Goal: Information Seeking & Learning: Find specific fact

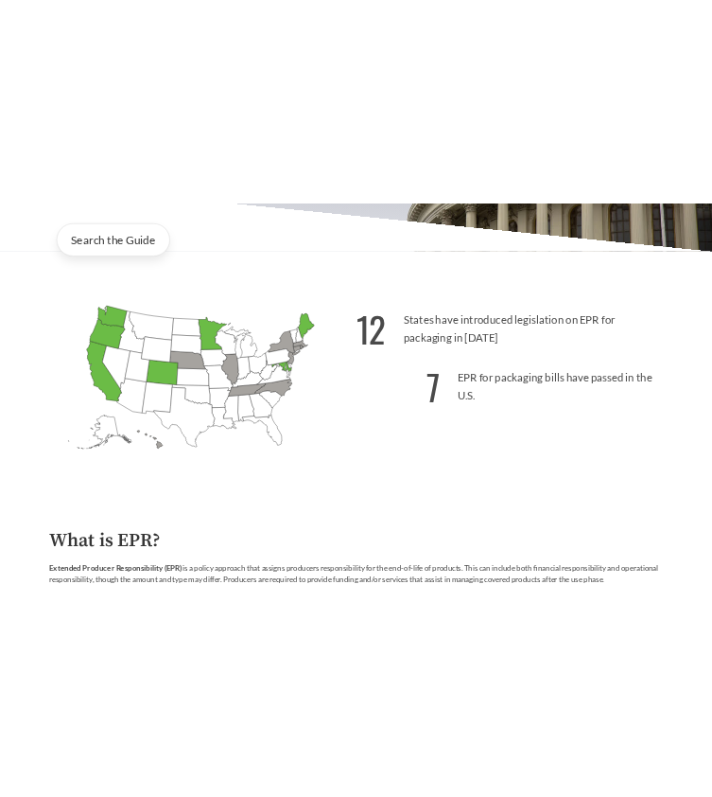
scroll to position [445, 0]
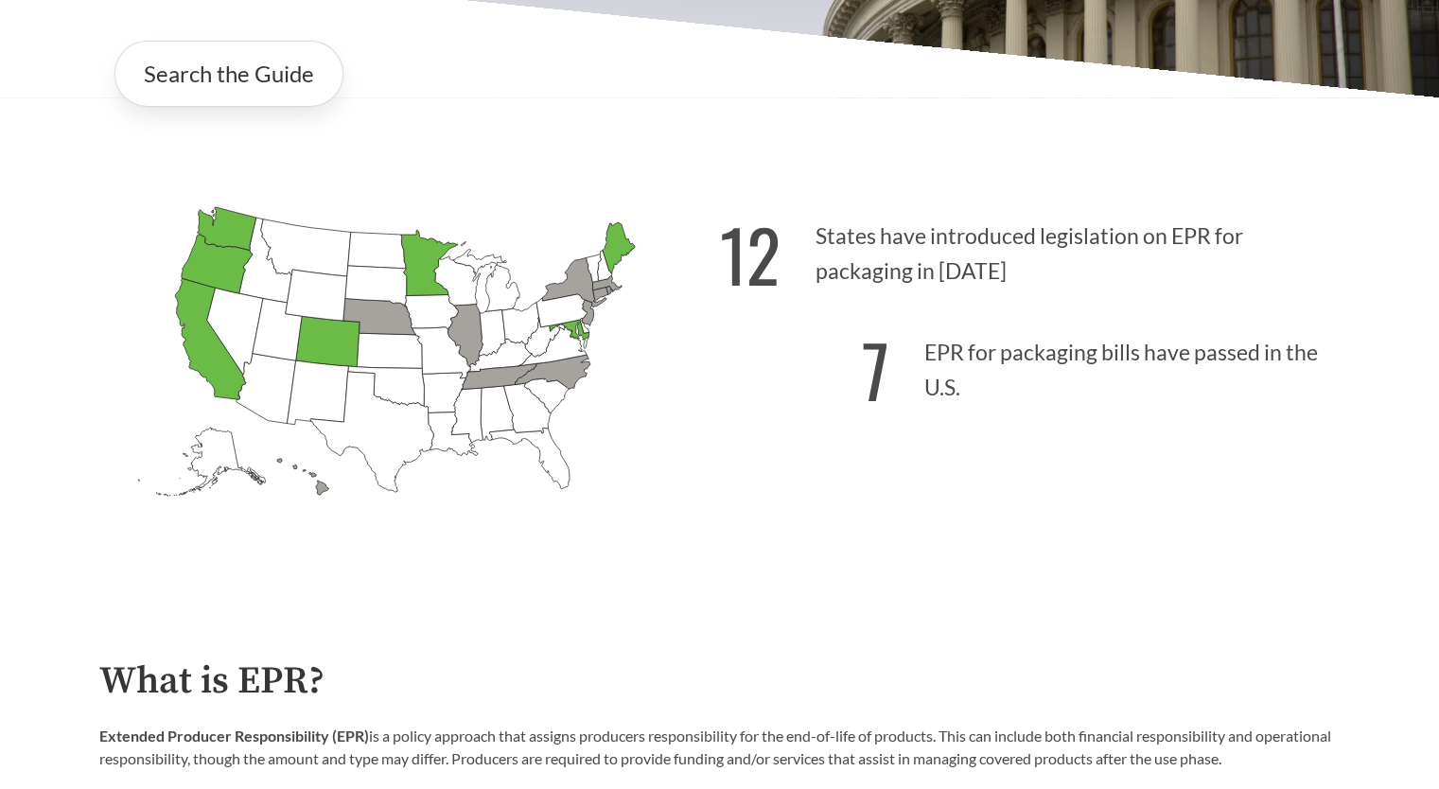
drag, startPoint x: 0, startPoint y: 0, endPoint x: 297, endPoint y: 431, distance: 523.8
click at [297, 431] on icon "[US_STATE] Introduced: [US_STATE] Introduced: [US_STATE] Introduced: [US_STATE]…" at bounding box center [409, 384] width 621 height 388
drag, startPoint x: 297, startPoint y: 431, endPoint x: 264, endPoint y: 322, distance: 114.6
click at [264, 322] on icon "[US_STATE] Introduced:" at bounding box center [276, 330] width 49 height 62
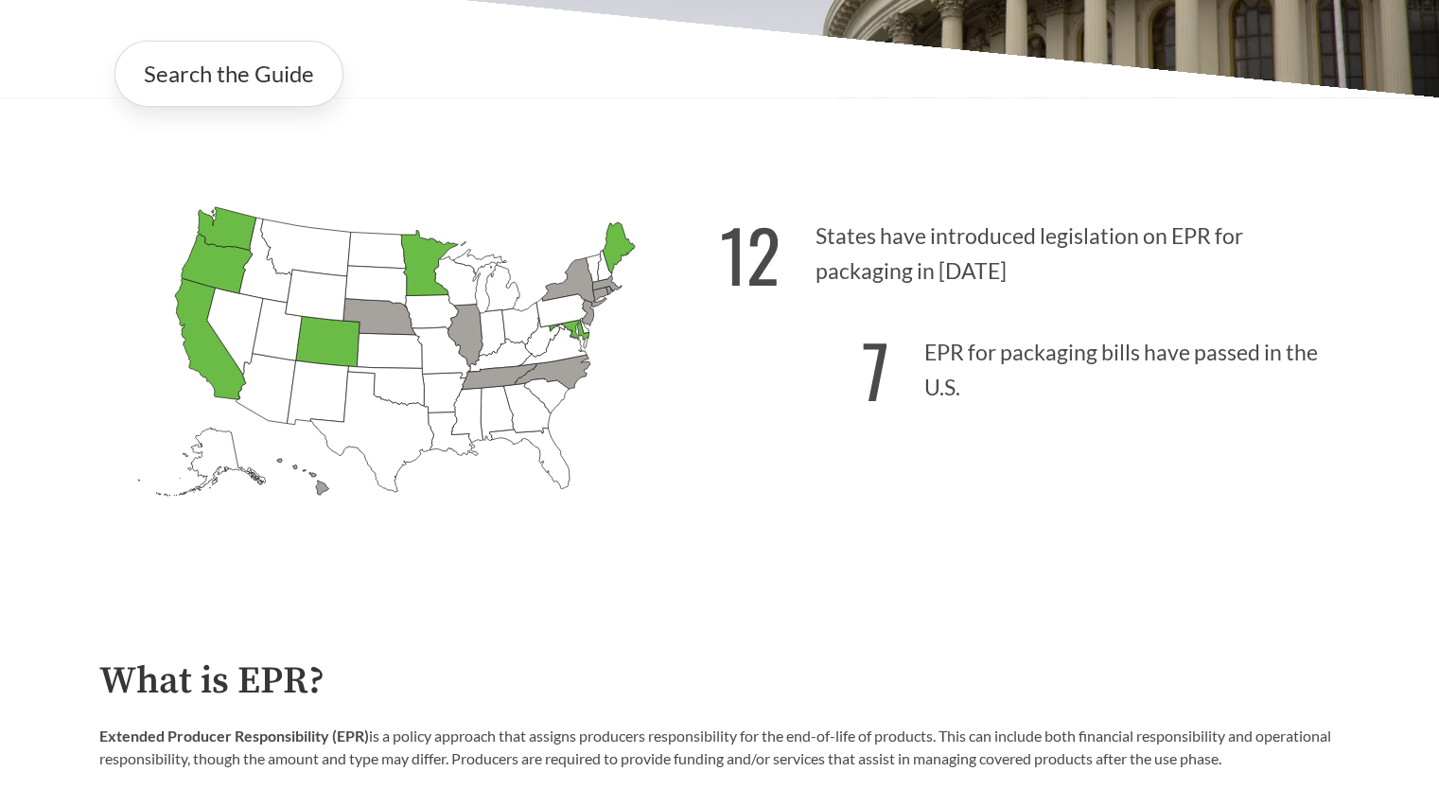
click at [264, 322] on icon "[US_STATE] Introduced:" at bounding box center [276, 330] width 49 height 62
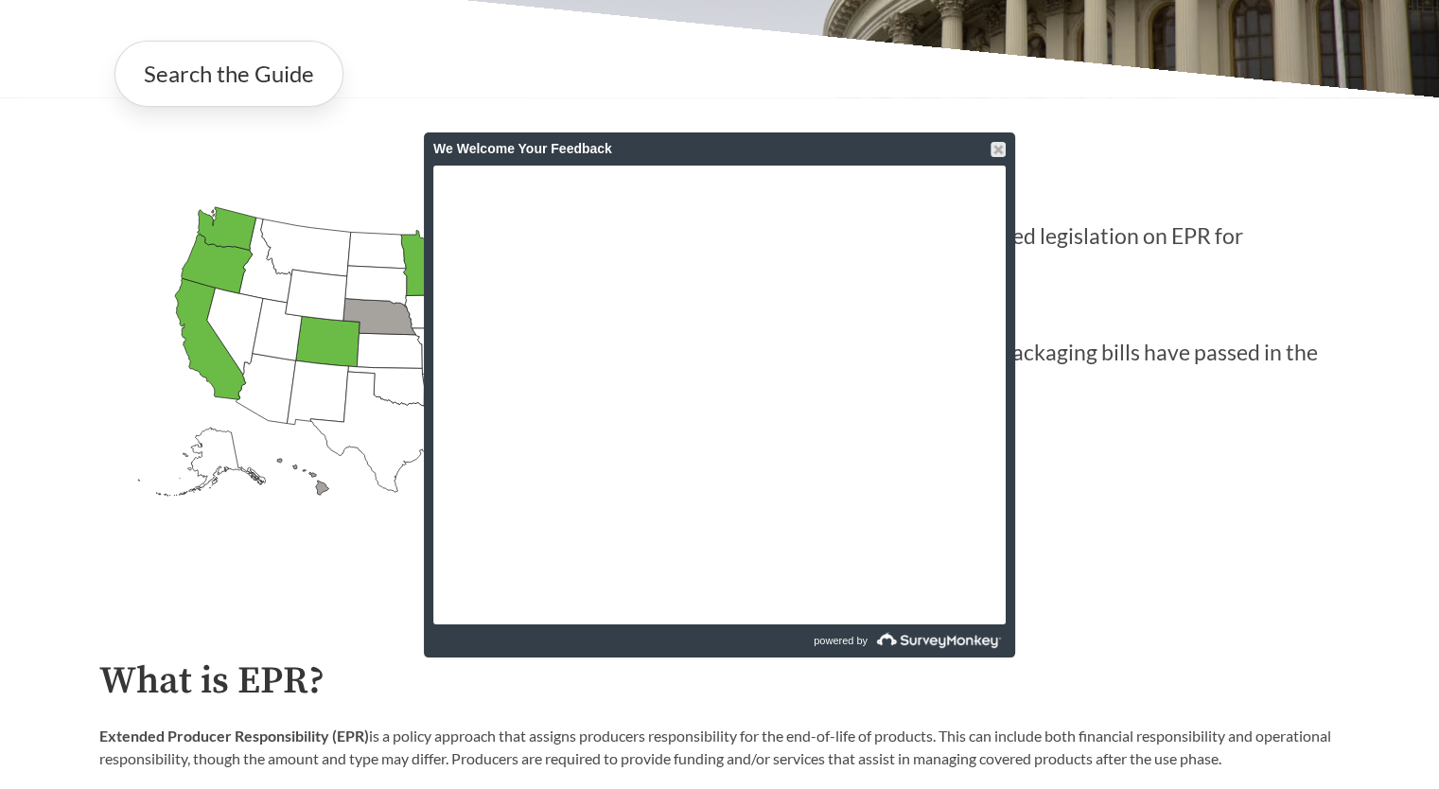
click at [938, 162] on div "We Welcome Your Feedback" at bounding box center [719, 148] width 572 height 33
click at [999, 151] on div at bounding box center [998, 149] width 15 height 15
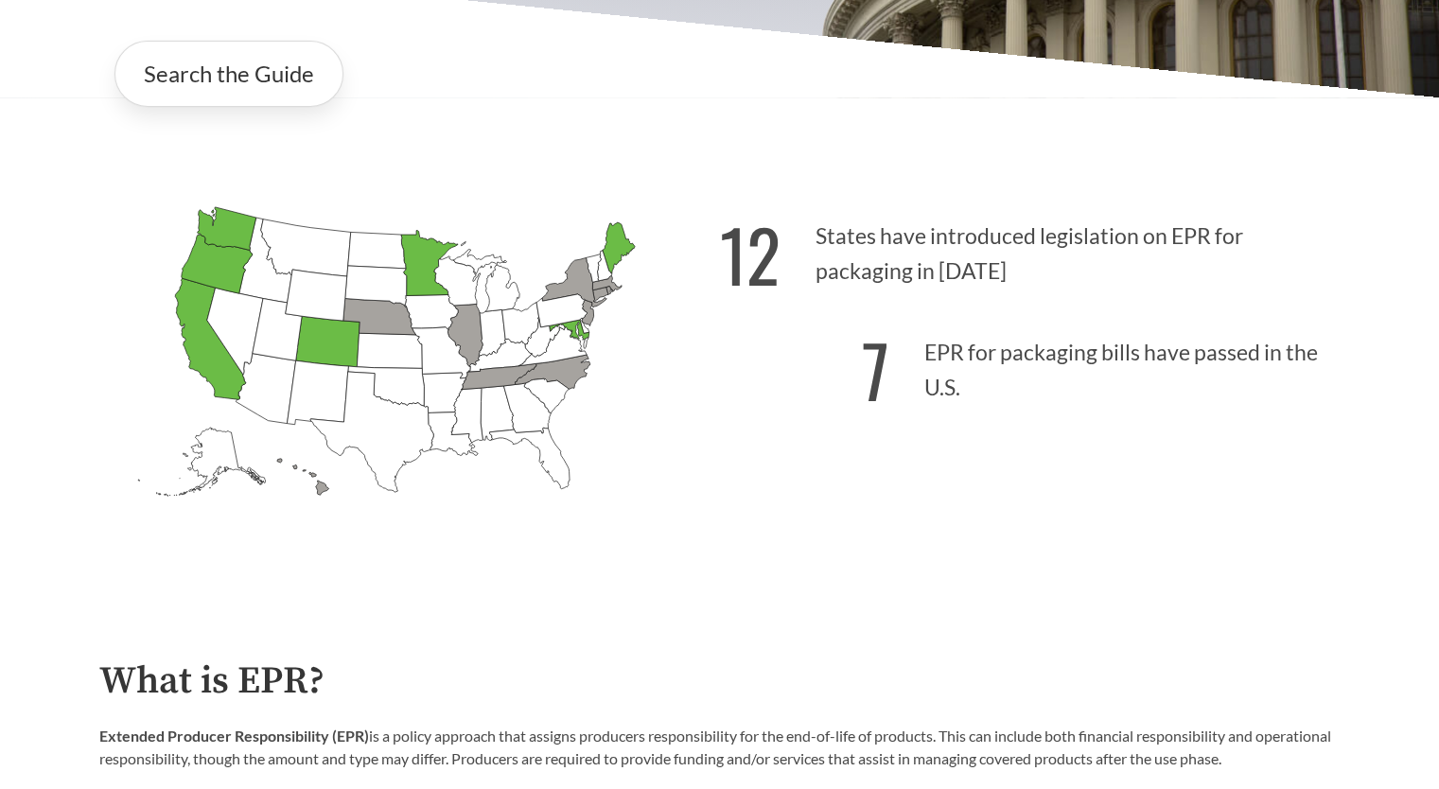
click at [587, 765] on p "Extended Producer Responsibility (EPR) is a policy approach that assigns produc…" at bounding box center [719, 747] width 1241 height 45
click at [890, 231] on p "12 States have introduced legislation on EPR for packaging in [DATE]" at bounding box center [1030, 248] width 621 height 116
click at [971, 401] on p "7 EPR for packaging bills have passed in the U.S." at bounding box center [1030, 365] width 621 height 116
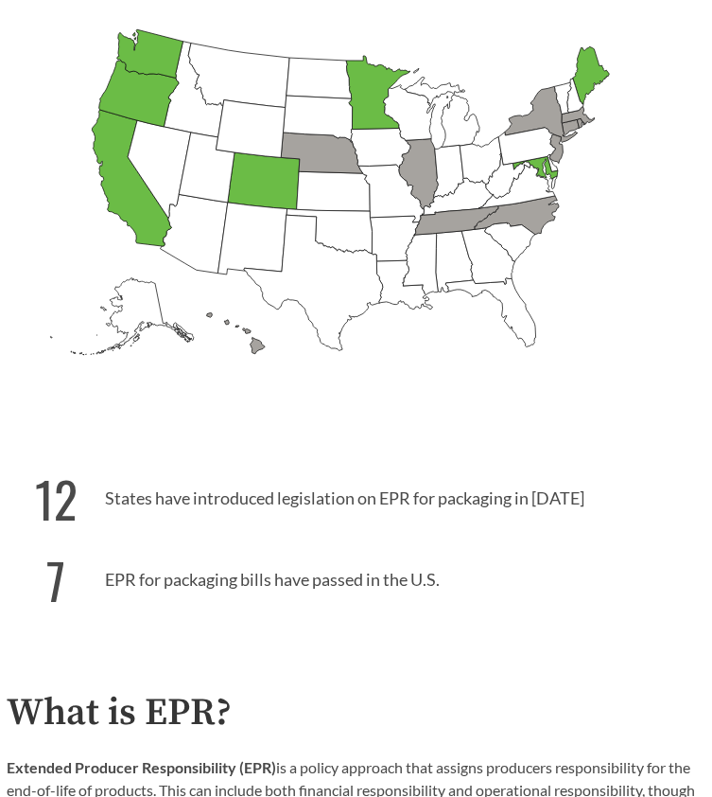
click at [182, 496] on p "12 States have introduced legislation on EPR for packaging in [DATE]" at bounding box center [356, 493] width 699 height 81
click at [167, 500] on p "12 States have introduced legislation on EPR for packaging in [DATE]" at bounding box center [356, 493] width 699 height 81
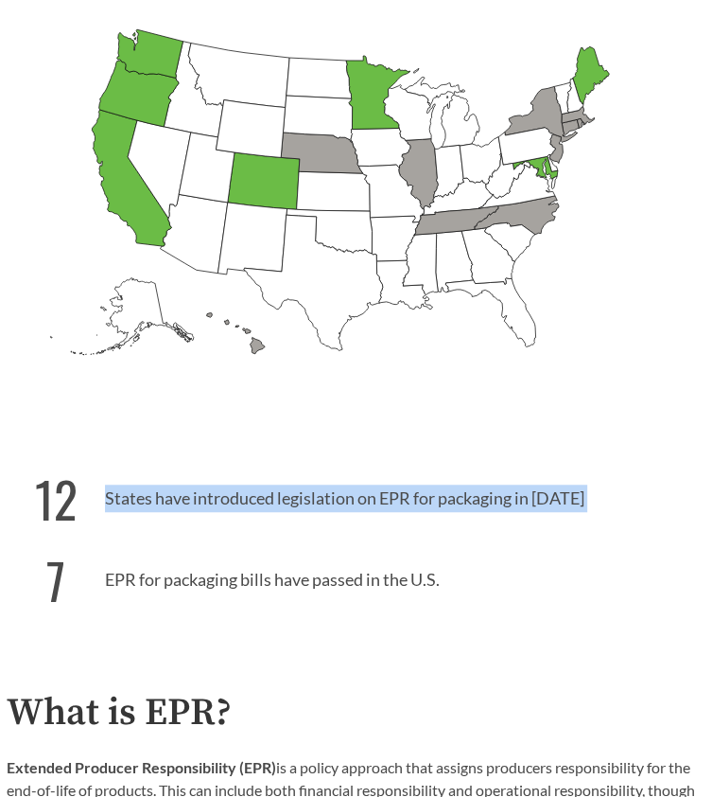
click at [167, 500] on p "12 States have introduced legislation on EPR for packaging in [DATE]" at bounding box center [356, 493] width 699 height 81
copy p "States have introduced legislation on EPR for packaging in [DATE]"
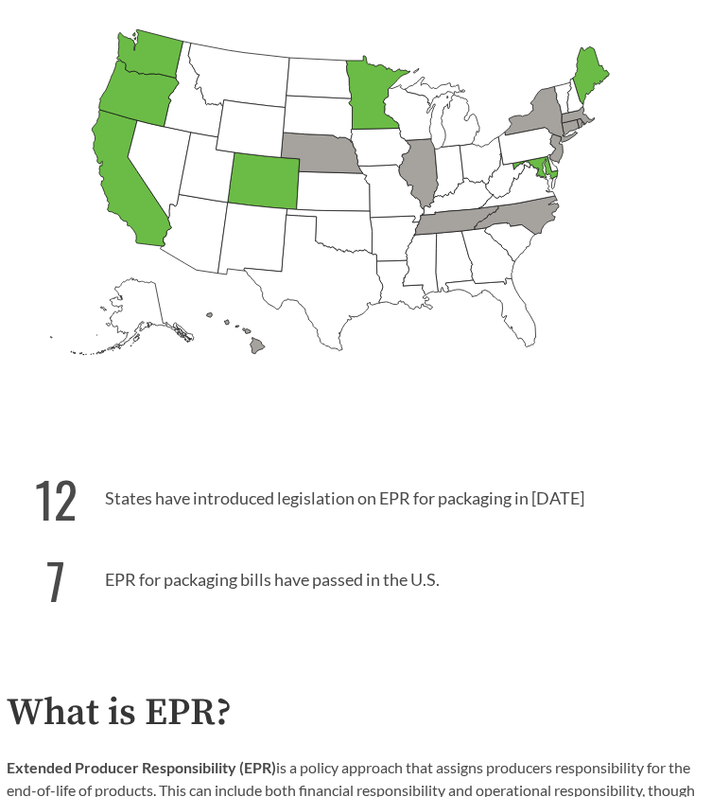
click at [238, 578] on p "7 EPR for packaging bills have passed in the U.S." at bounding box center [356, 575] width 699 height 81
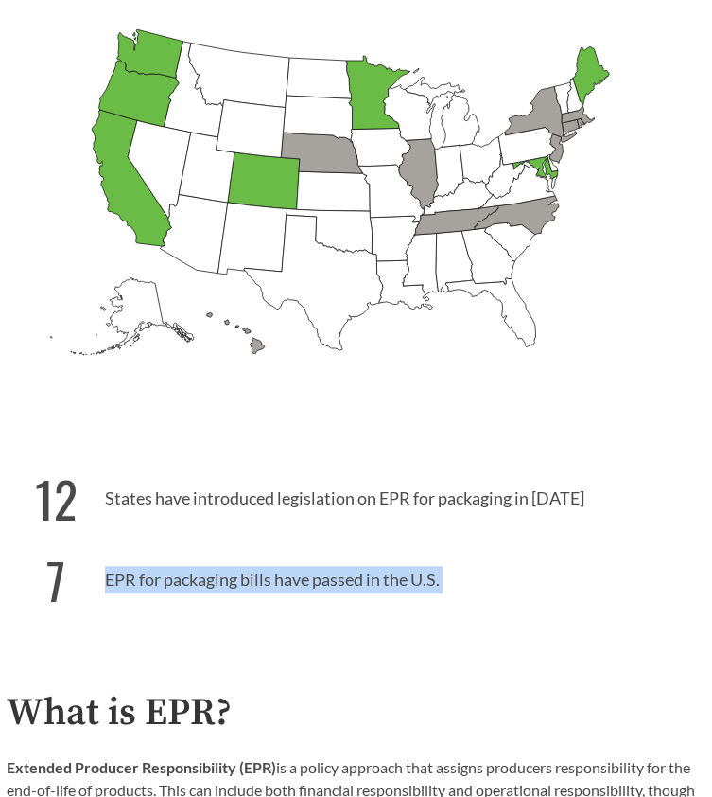
click at [238, 578] on p "7 EPR for packaging bills have passed in the U.S." at bounding box center [356, 575] width 699 height 81
copy p "EPR for packaging bills have passed in the U.S."
